Goal: Task Accomplishment & Management: Use online tool/utility

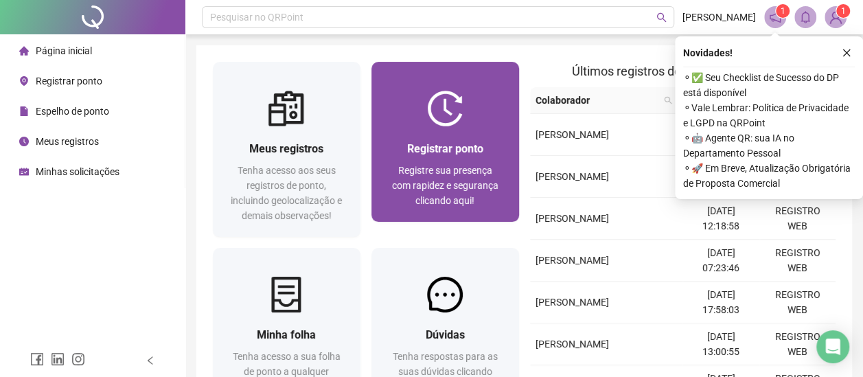
click at [433, 142] on span "Registrar ponto" at bounding box center [445, 148] width 76 height 13
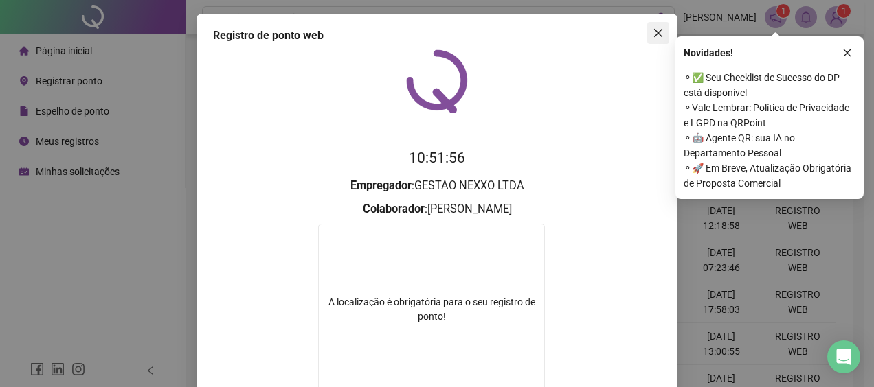
click at [657, 34] on icon "close" at bounding box center [657, 32] width 11 height 11
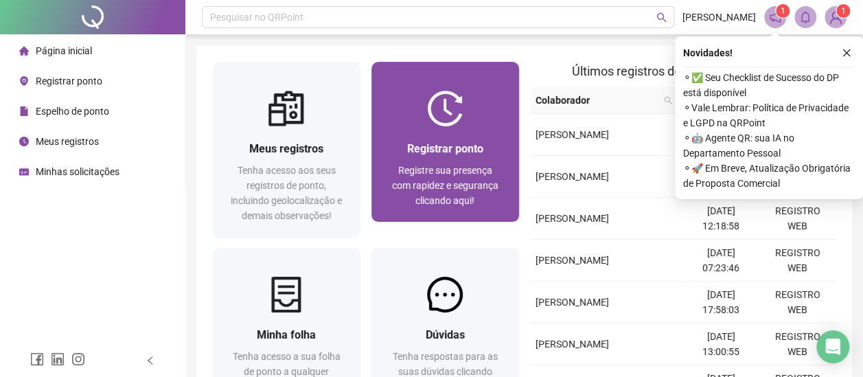
click at [398, 189] on div "Registre sua presença com rapidez e segurança clicando aqui!" at bounding box center [445, 185] width 115 height 45
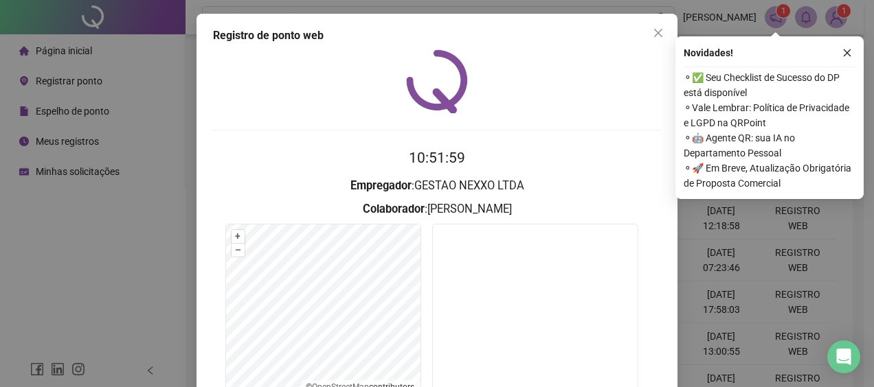
scroll to position [117, 0]
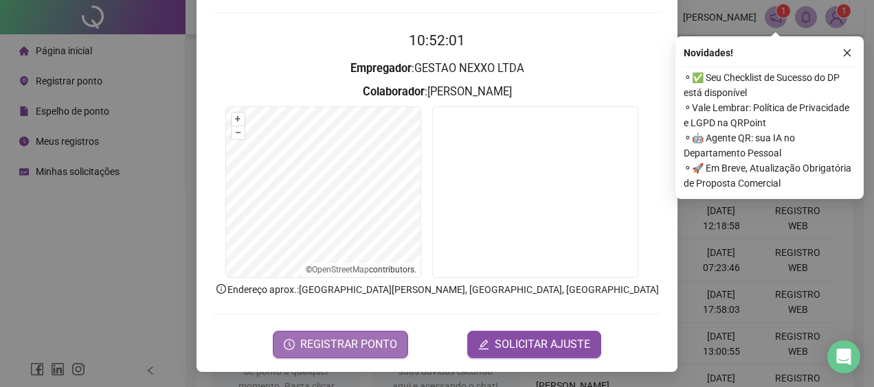
click at [316, 352] on button "REGISTRAR PONTO" at bounding box center [340, 344] width 135 height 27
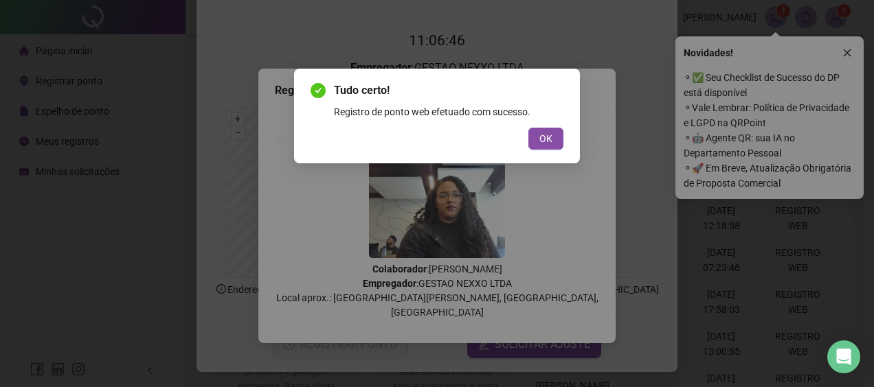
click at [544, 155] on div "Tudo certo! Registro de ponto web efetuado com sucesso. OK" at bounding box center [437, 116] width 286 height 95
click at [544, 149] on button "OK" at bounding box center [545, 139] width 35 height 22
